Goal: Information Seeking & Learning: Learn about a topic

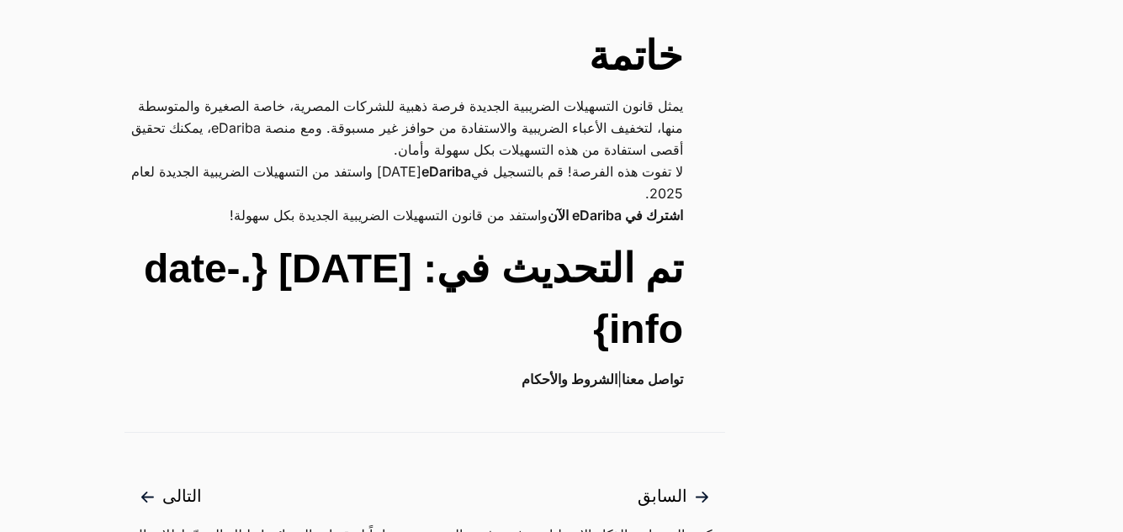
scroll to position [4290, 0]
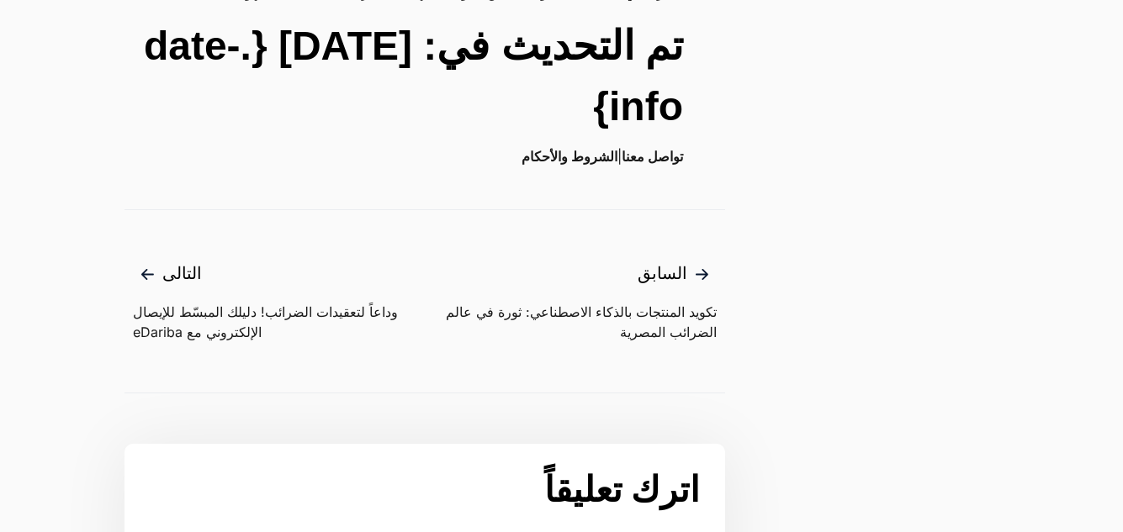
click at [162, 261] on span "التالى" at bounding box center [279, 275] width 292 height 28
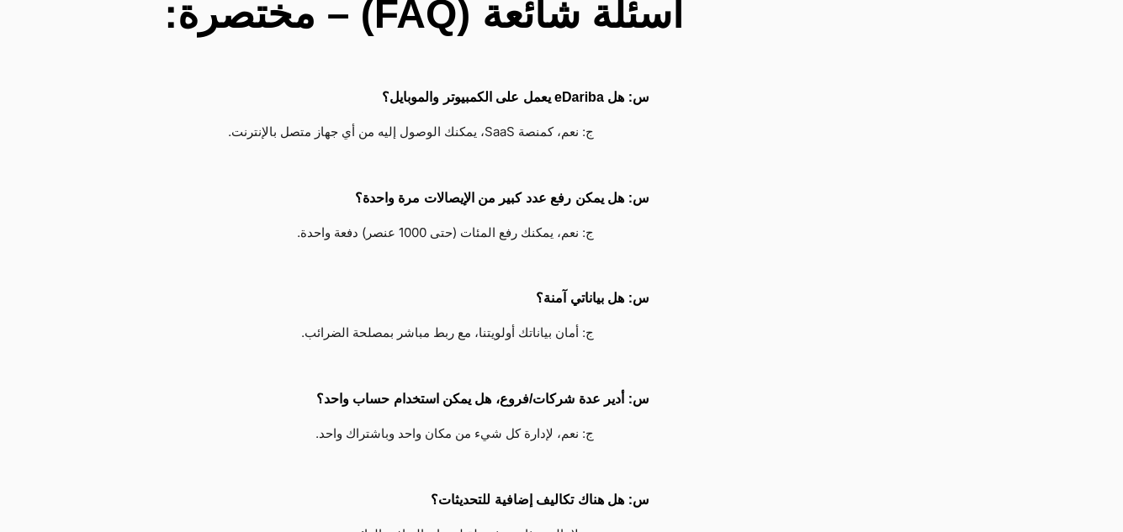
scroll to position [4879, 0]
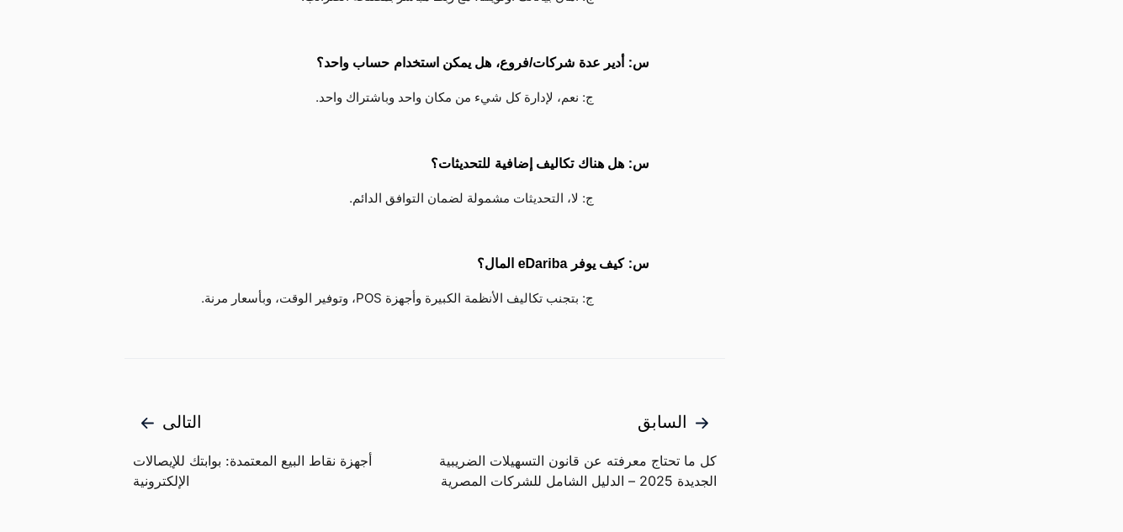
click at [184, 410] on span "التالى" at bounding box center [279, 424] width 292 height 28
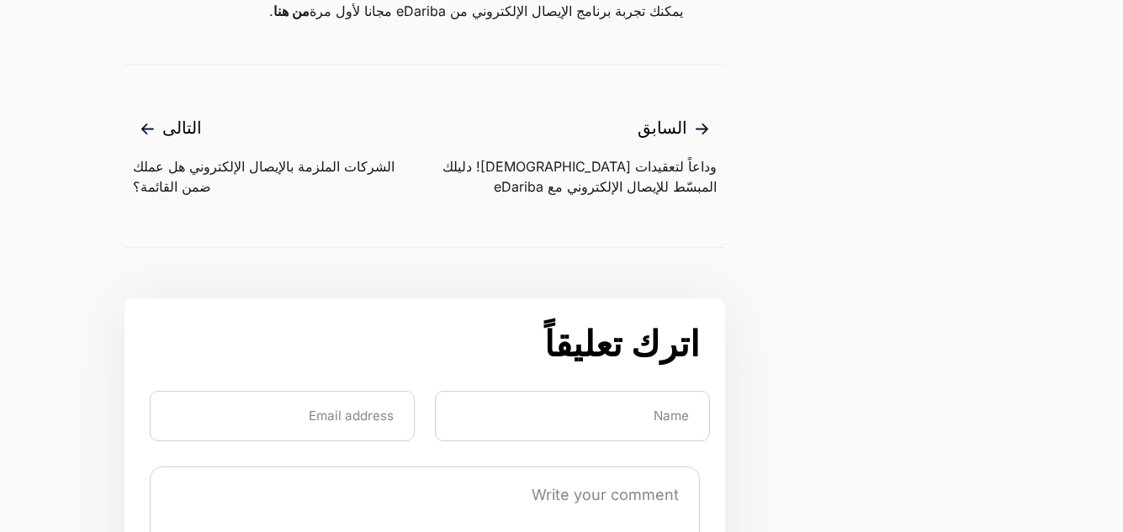
scroll to position [4458, 0]
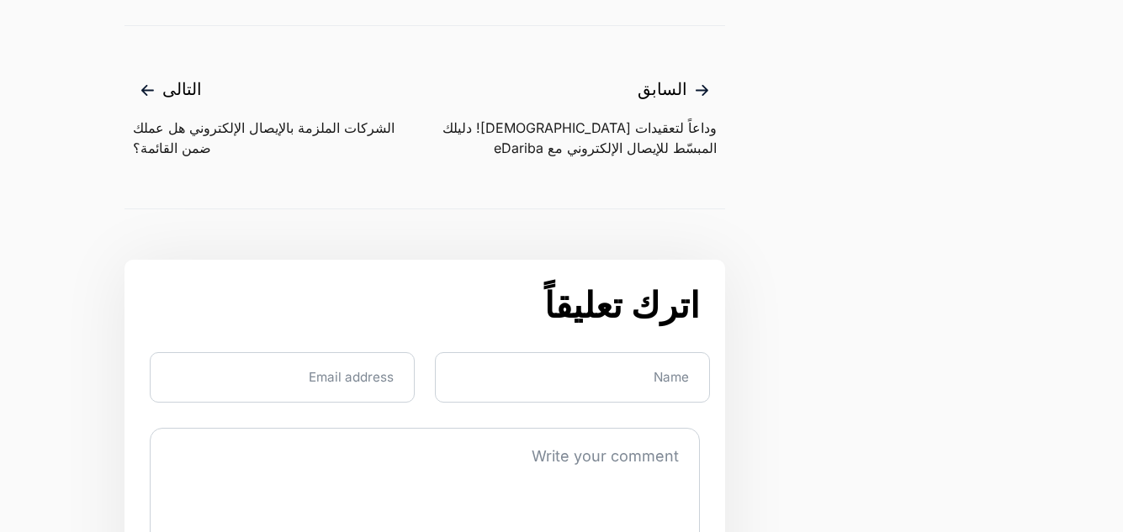
click at [172, 104] on span "التالى" at bounding box center [279, 91] width 292 height 28
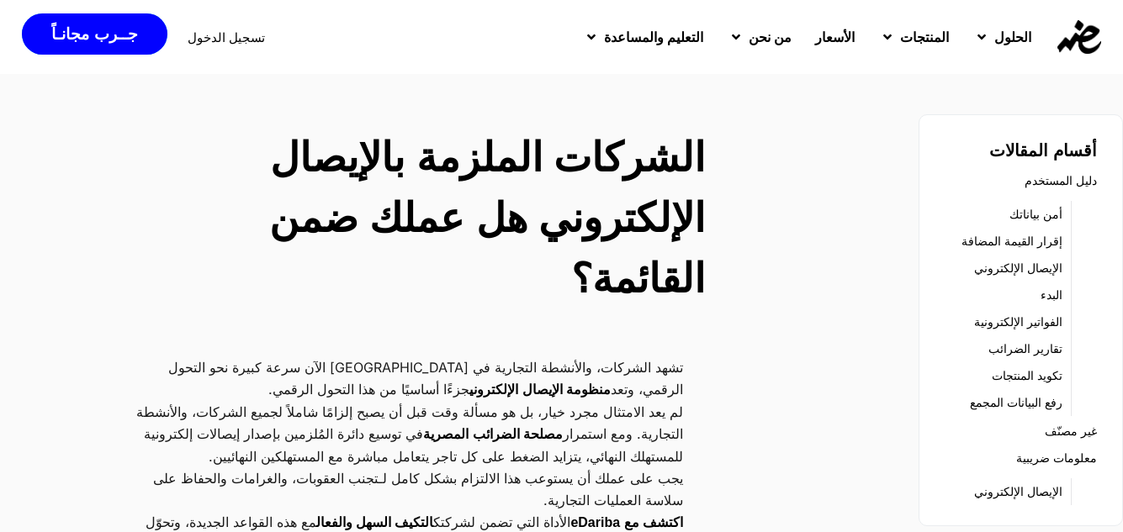
click at [465, 214] on h2 "الشركات الملزمة بالإيصال الإلكتروني هل عملك ضمن القائمة؟" at bounding box center [425, 219] width 560 height 182
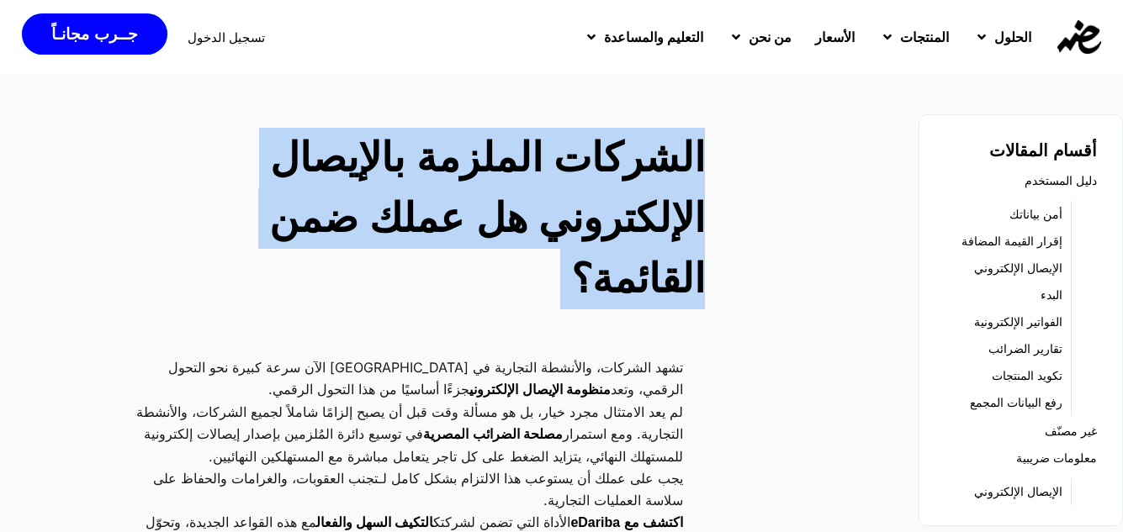
click at [465, 214] on h2 "الشركات الملزمة بالإيصال الإلكتروني هل عملك ضمن القائمة؟" at bounding box center [425, 219] width 560 height 182
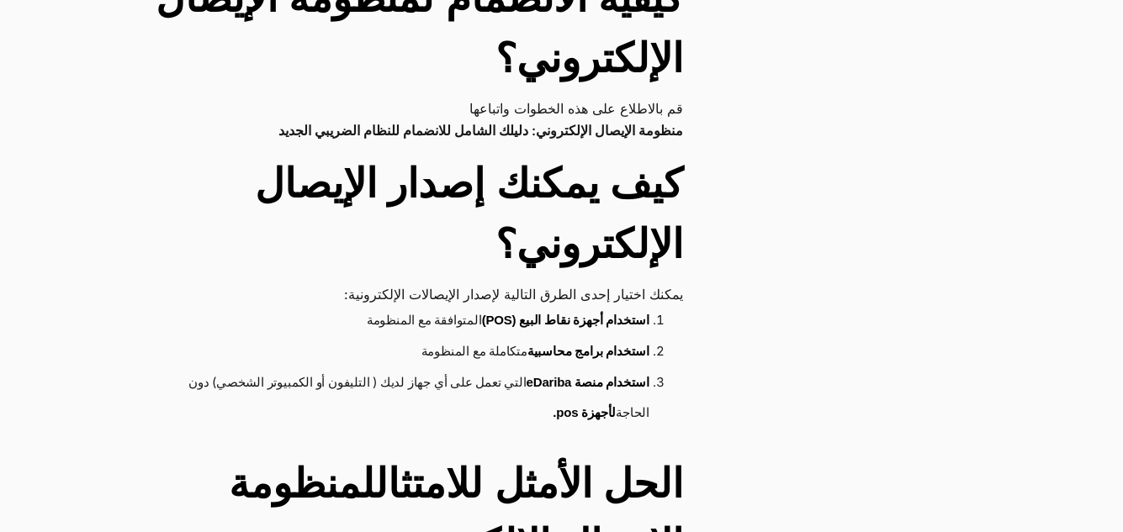
scroll to position [2607, 0]
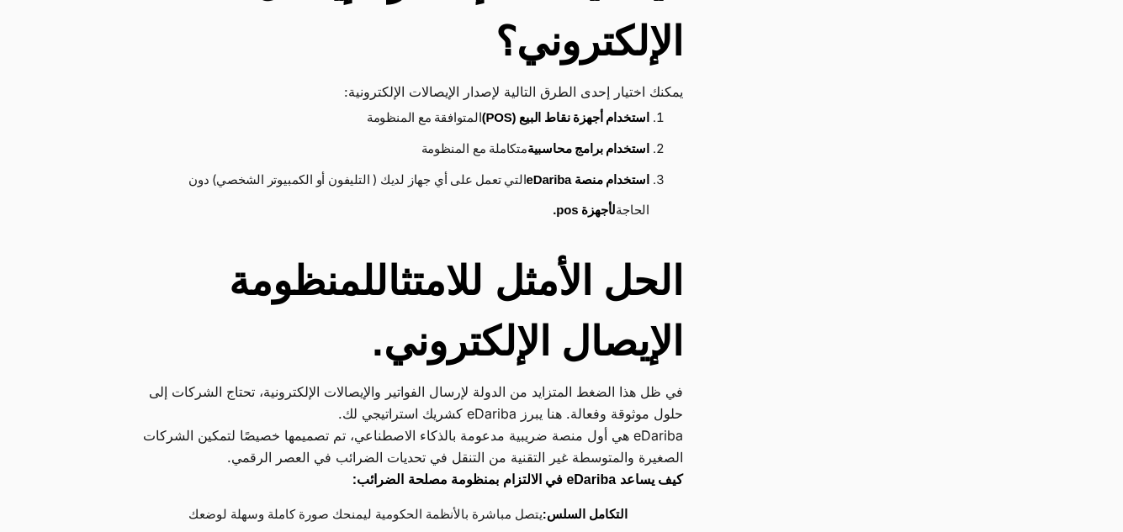
drag, startPoint x: 347, startPoint y: 337, endPoint x: 680, endPoint y: 262, distance: 340.8
click at [680, 262] on h2 "الحل الأمثل للامتثال لمنظومة الإيصال الإلكتروني." at bounding box center [403, 311] width 559 height 121
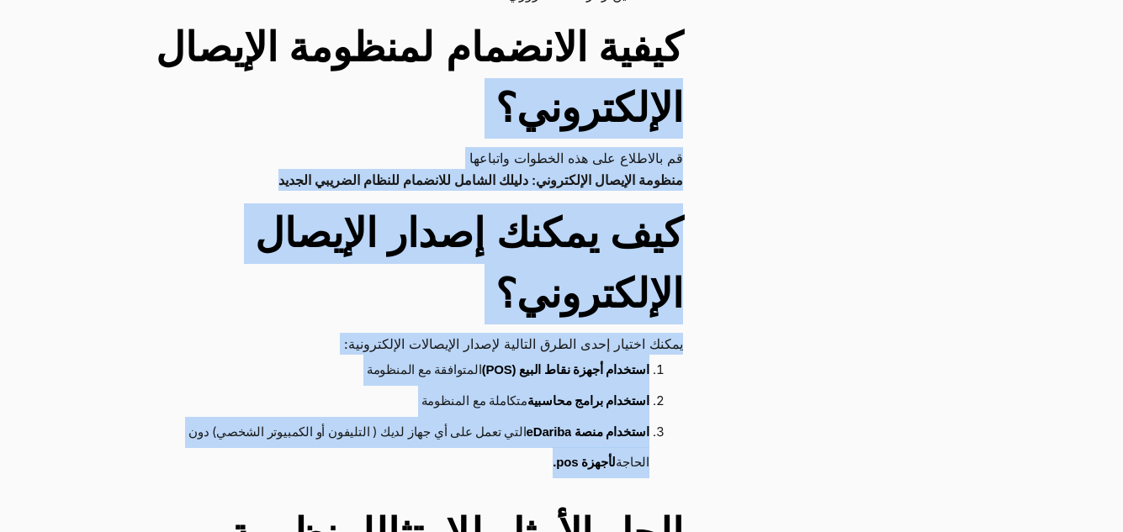
drag, startPoint x: 495, startPoint y: 451, endPoint x: 713, endPoint y: 114, distance: 402.0
